Goal: Information Seeking & Learning: Learn about a topic

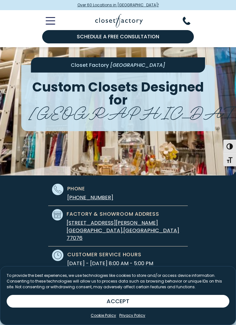
click at [52, 24] on icon "Toggle Mobile Menu" at bounding box center [51, 20] width 10 height 7
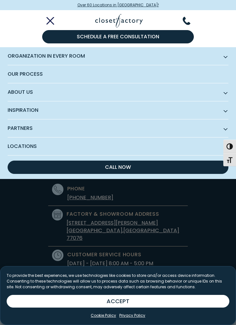
click at [19, 58] on span "Organization in Every Room" at bounding box center [118, 56] width 221 height 18
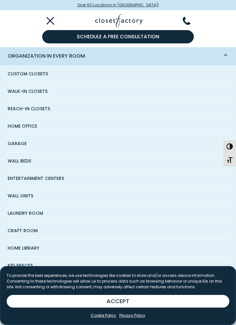
click at [20, 161] on span "Wall Beds" at bounding box center [19, 161] width 23 height 17
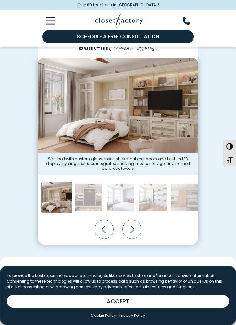
scroll to position [135, 0]
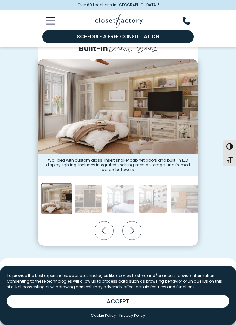
click at [133, 231] on icon "Next slide" at bounding box center [132, 231] width 19 height 19
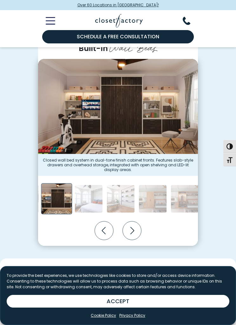
click at [134, 236] on icon "Next slide" at bounding box center [132, 231] width 19 height 19
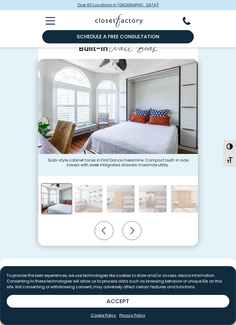
click at [137, 236] on icon "Next slide" at bounding box center [132, 231] width 19 height 19
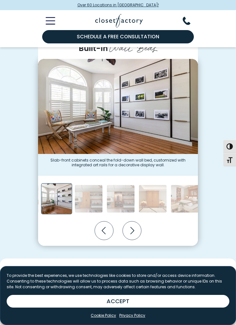
click at [138, 231] on icon "Next slide" at bounding box center [132, 231] width 19 height 19
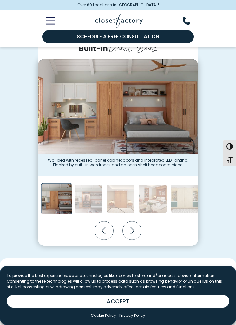
click at [137, 231] on icon "Next slide" at bounding box center [132, 231] width 19 height 19
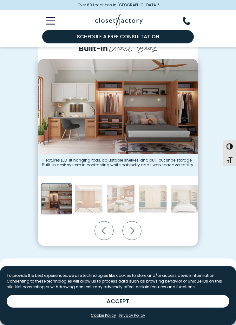
click at [136, 234] on icon "Next slide" at bounding box center [132, 231] width 19 height 19
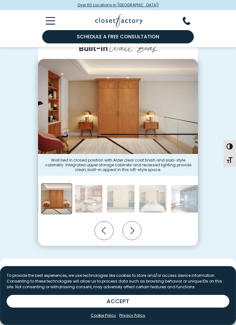
click at [138, 231] on icon "Next slide" at bounding box center [132, 231] width 19 height 19
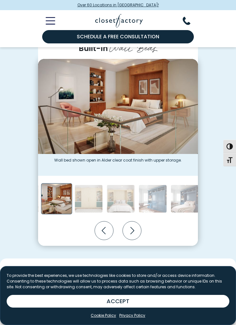
click at [136, 230] on icon "Next slide" at bounding box center [132, 231] width 19 height 19
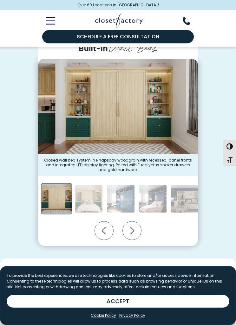
click at [139, 228] on icon "Next slide" at bounding box center [132, 231] width 19 height 19
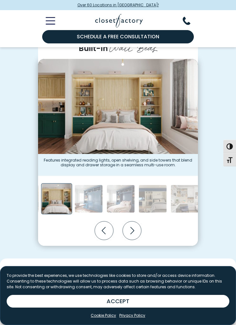
click at [135, 234] on icon "Next slide" at bounding box center [132, 231] width 19 height 19
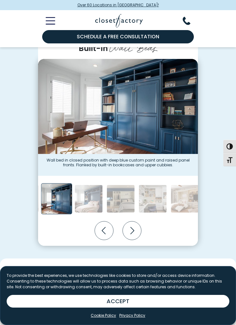
click at [134, 232] on icon "Next slide" at bounding box center [132, 231] width 19 height 19
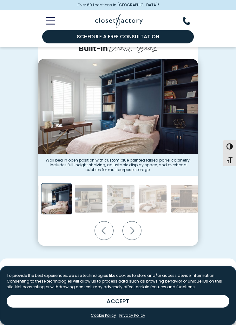
click at [134, 230] on icon "Next slide" at bounding box center [132, 231] width 19 height 19
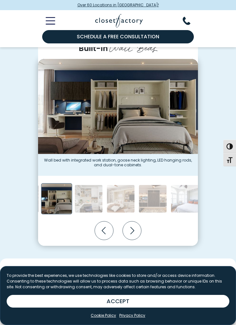
click at [106, 234] on icon "Previous slide" at bounding box center [104, 231] width 19 height 19
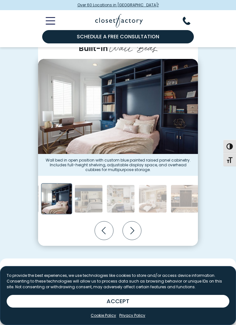
click at [110, 230] on icon "Previous slide" at bounding box center [104, 231] width 19 height 19
click at [111, 229] on icon "Previous slide" at bounding box center [104, 231] width 19 height 19
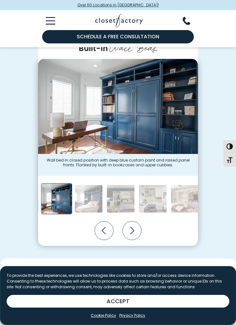
click at [106, 232] on icon "Previous slide" at bounding box center [104, 231] width 19 height 19
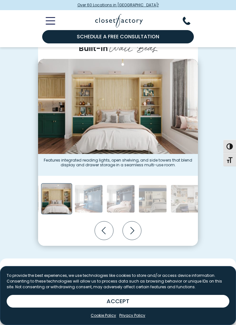
click at [108, 231] on icon "Previous slide" at bounding box center [104, 231] width 19 height 19
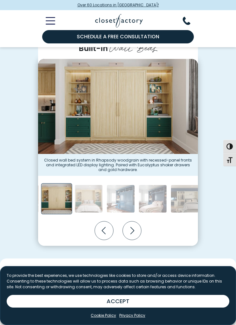
click at [108, 232] on icon "Previous slide" at bounding box center [104, 231] width 19 height 19
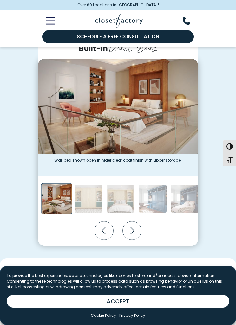
click at [109, 233] on icon "Previous slide" at bounding box center [104, 231] width 19 height 19
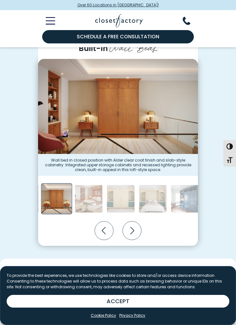
click at [109, 231] on icon "Previous slide" at bounding box center [104, 231] width 19 height 19
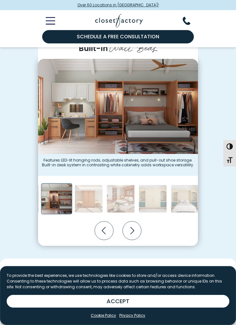
click at [108, 231] on icon "Previous slide" at bounding box center [104, 231] width 19 height 19
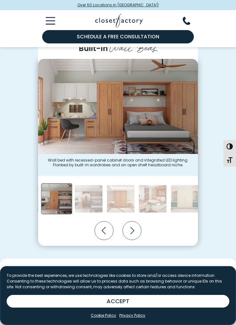
click at [104, 234] on icon "Previous slide" at bounding box center [104, 231] width 19 height 19
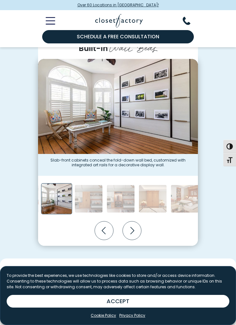
click at [149, 136] on img "Thumbnail Gallery" at bounding box center [118, 106] width 160 height 95
click at [84, 159] on figcaption "Slab-front cabinets conceal the fold-down wall bed, customized with integrated …" at bounding box center [118, 165] width 160 height 22
click at [69, 122] on img "Thumbnail Gallery" at bounding box center [118, 106] width 160 height 95
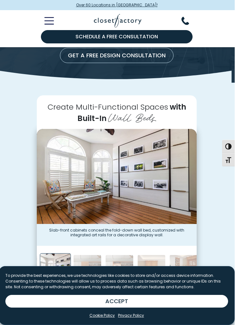
scroll to position [104, 0]
